Goal: Find specific page/section: Find specific page/section

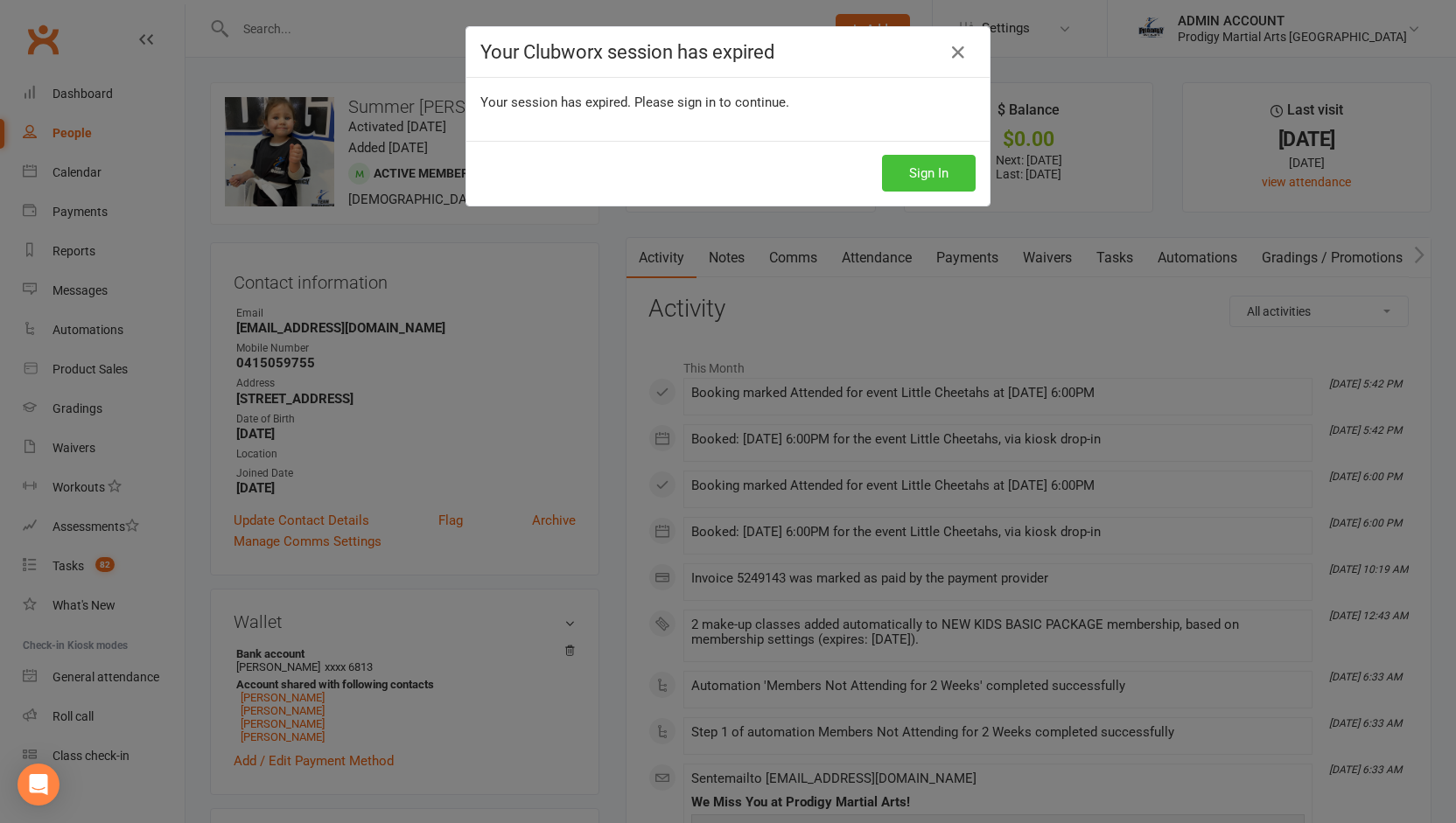
click at [910, 173] on button "Sign In" at bounding box center [928, 173] width 94 height 37
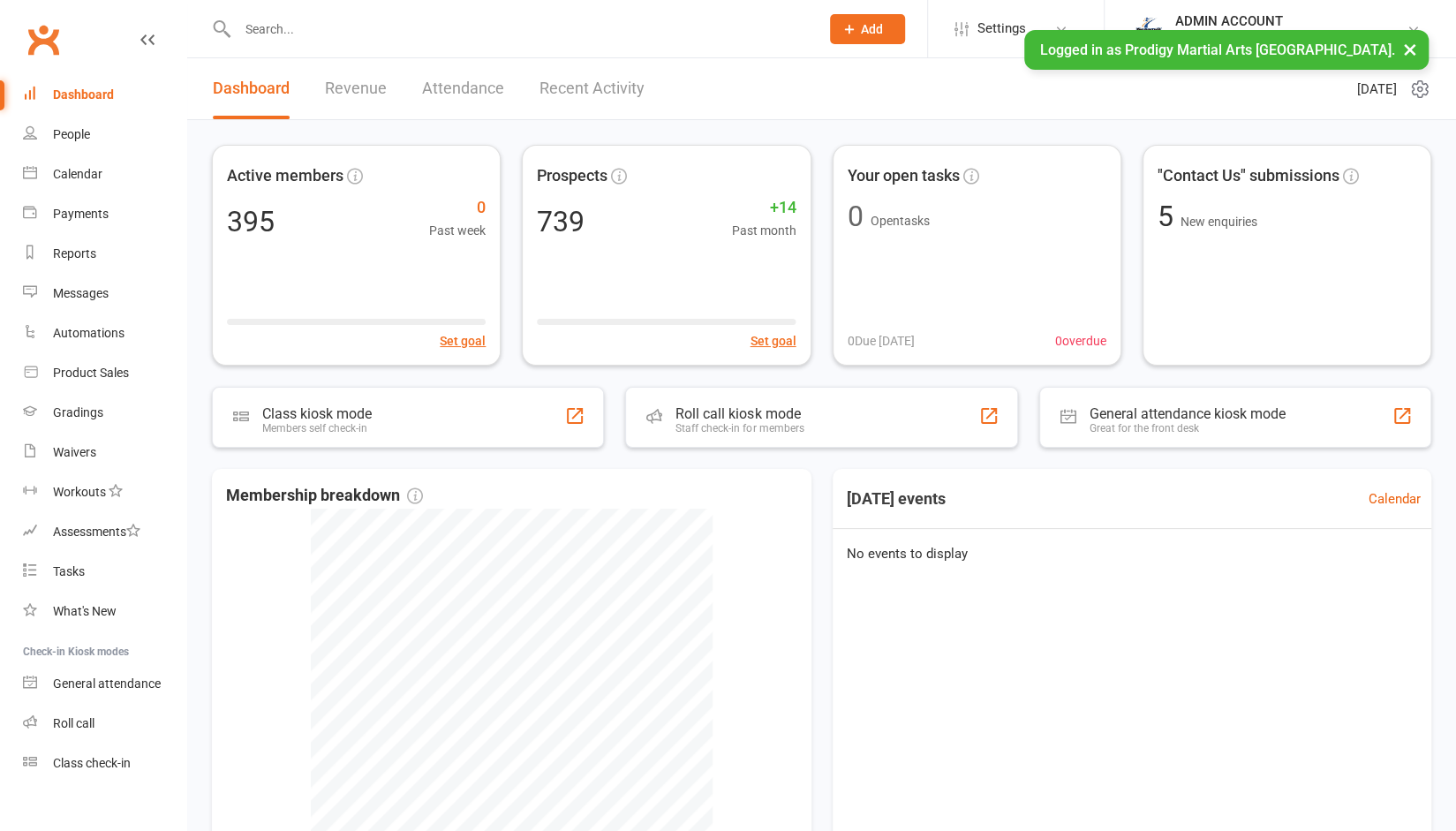
click at [376, 34] on input "text" at bounding box center [519, 29] width 575 height 25
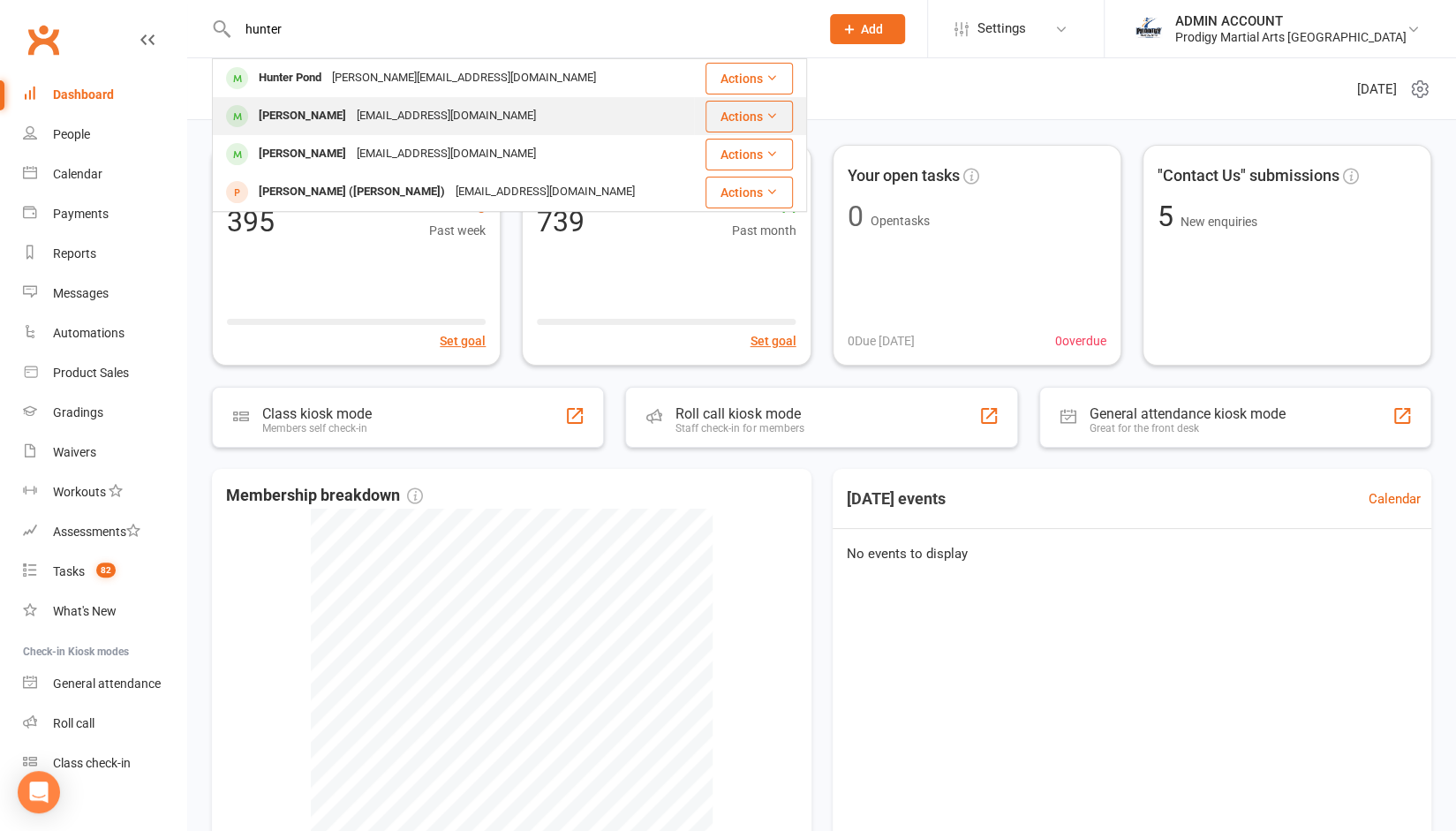
type input "hunter"
click at [317, 115] on div "Hunter Shaool" at bounding box center [302, 116] width 98 height 26
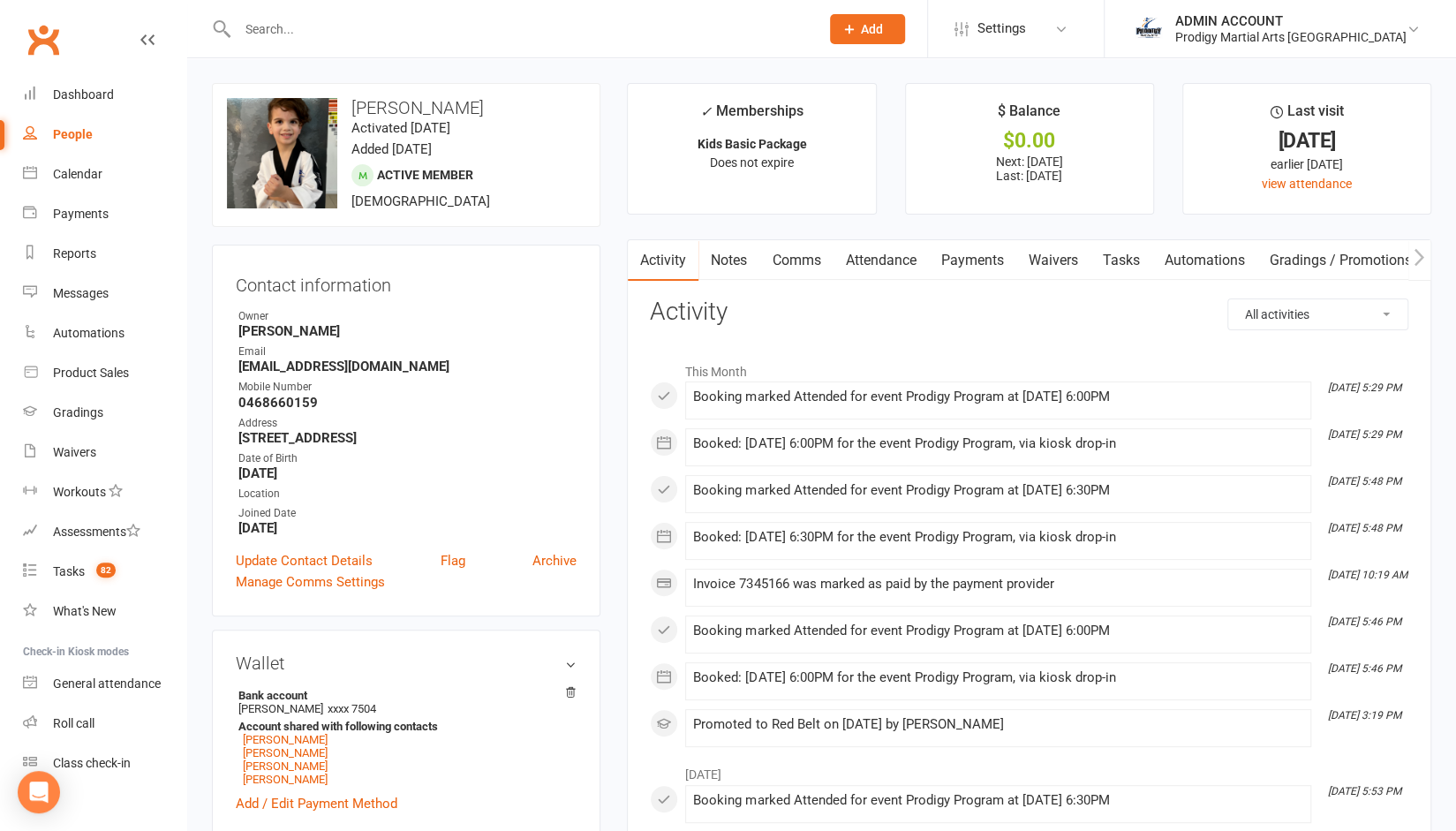
click at [875, 263] on link "Attendance" at bounding box center [880, 261] width 95 height 41
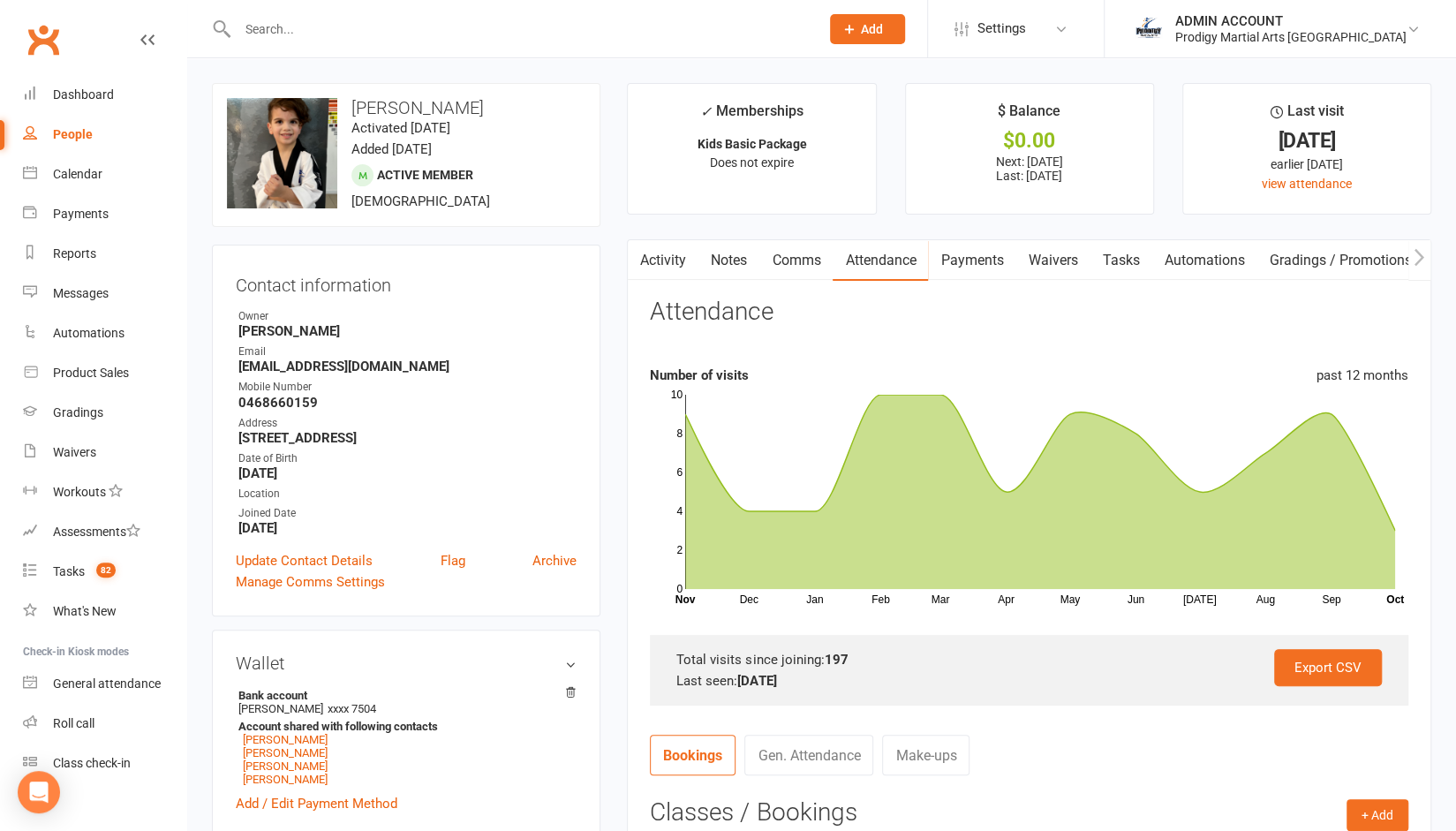
click at [666, 261] on link "Activity" at bounding box center [663, 261] width 71 height 41
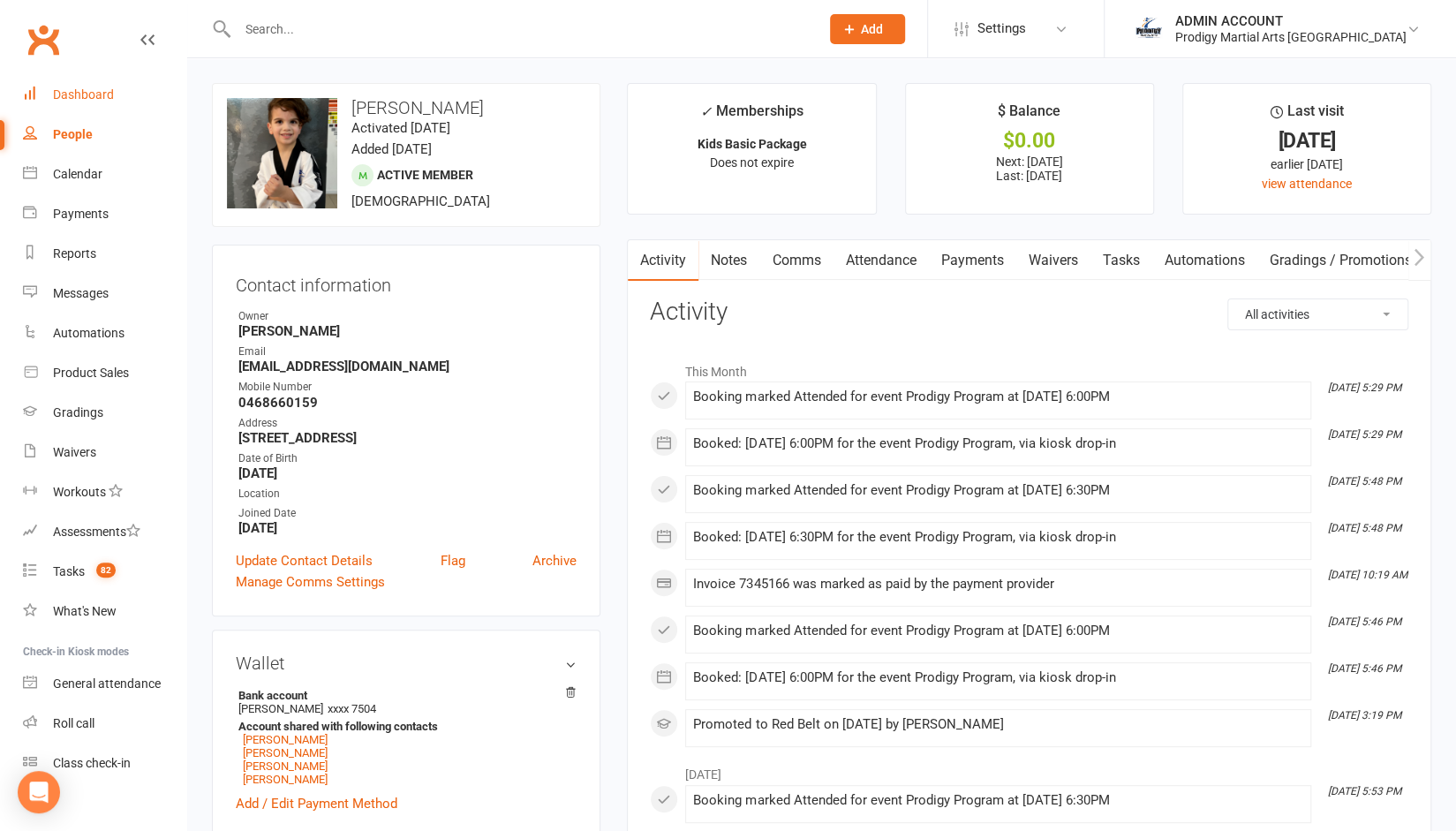
click at [81, 94] on div "Dashboard" at bounding box center [83, 94] width 61 height 14
